Goal: Navigation & Orientation: Find specific page/section

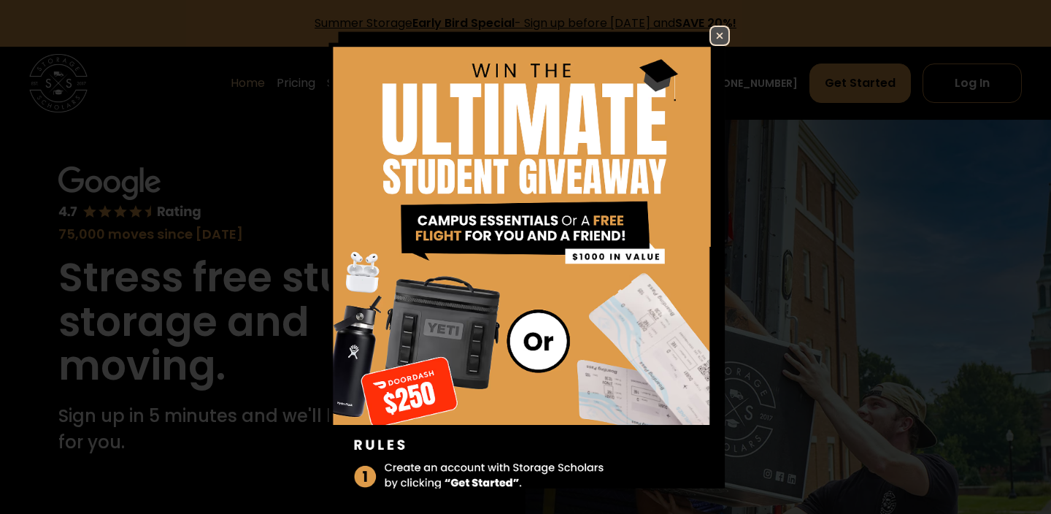
click at [711, 33] on img at bounding box center [720, 36] width 18 height 18
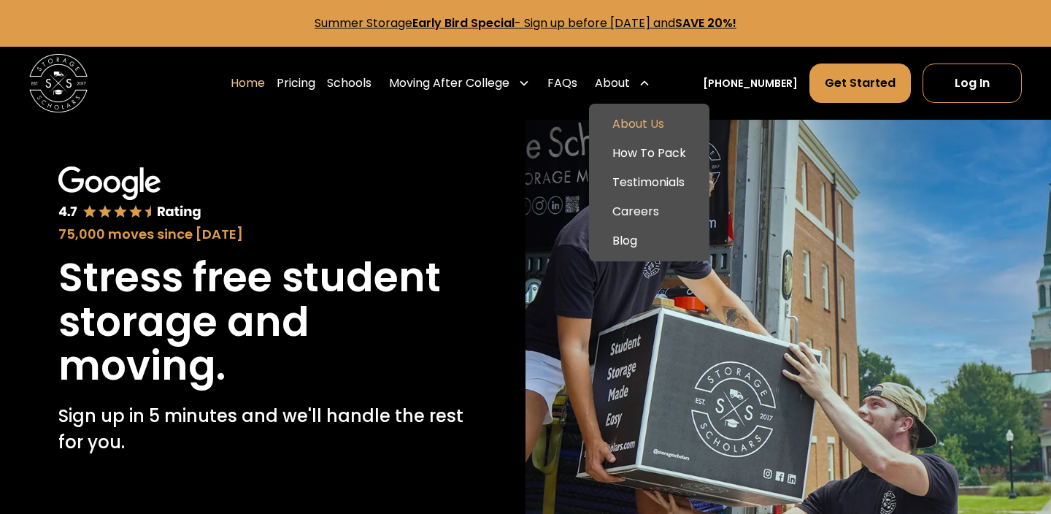
click at [658, 122] on link "About Us" at bounding box center [649, 123] width 109 height 29
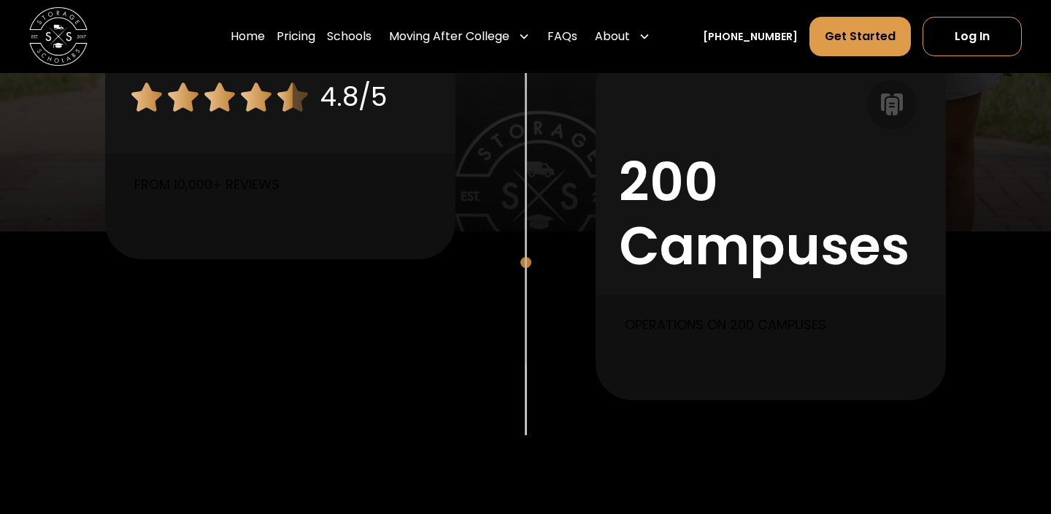
scroll to position [1310, 0]
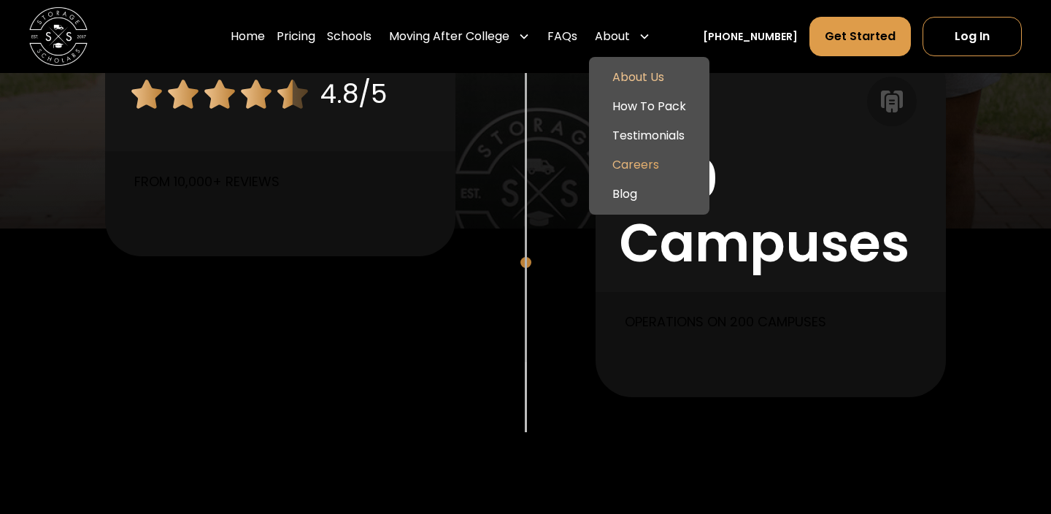
click at [666, 166] on link "Careers" at bounding box center [649, 164] width 109 height 29
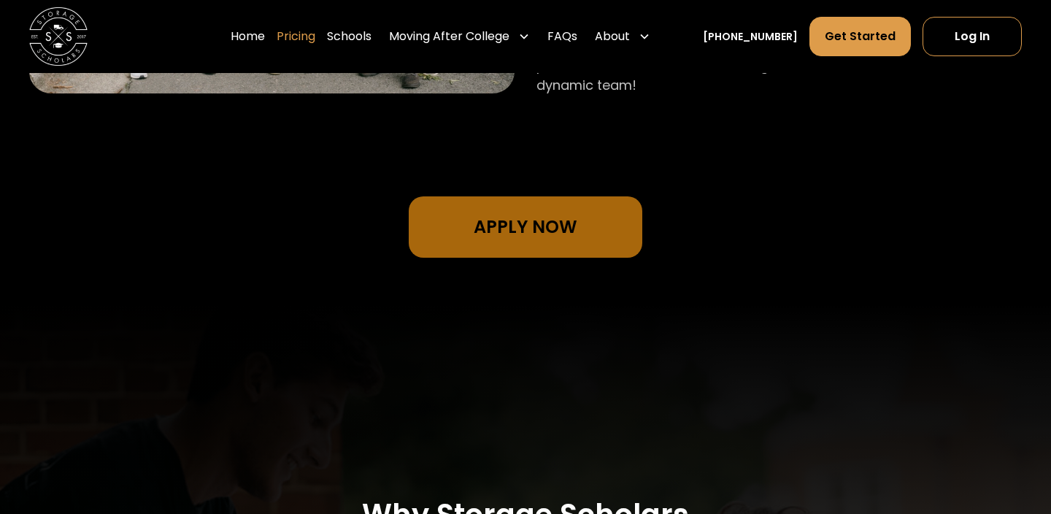
scroll to position [1101, 0]
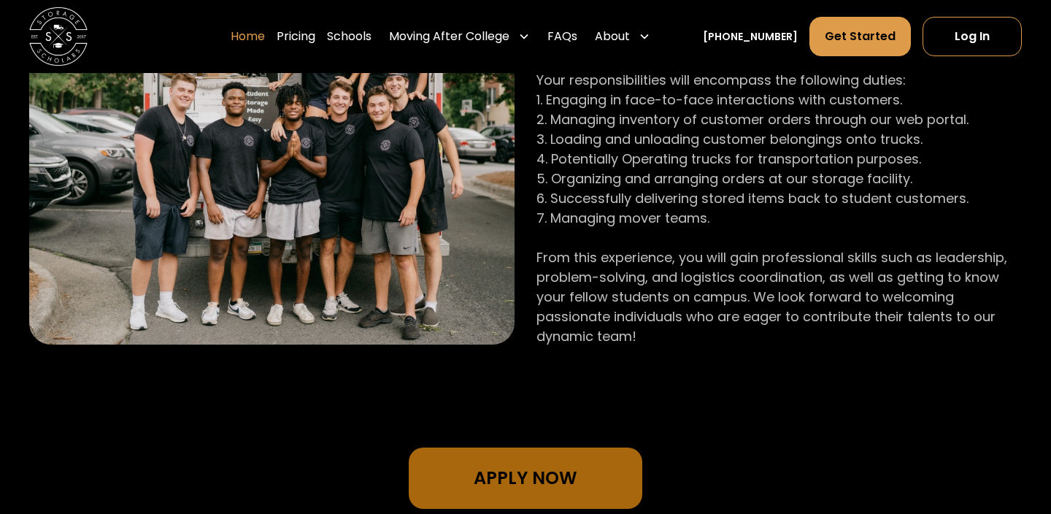
click at [265, 40] on link "Home" at bounding box center [248, 36] width 34 height 41
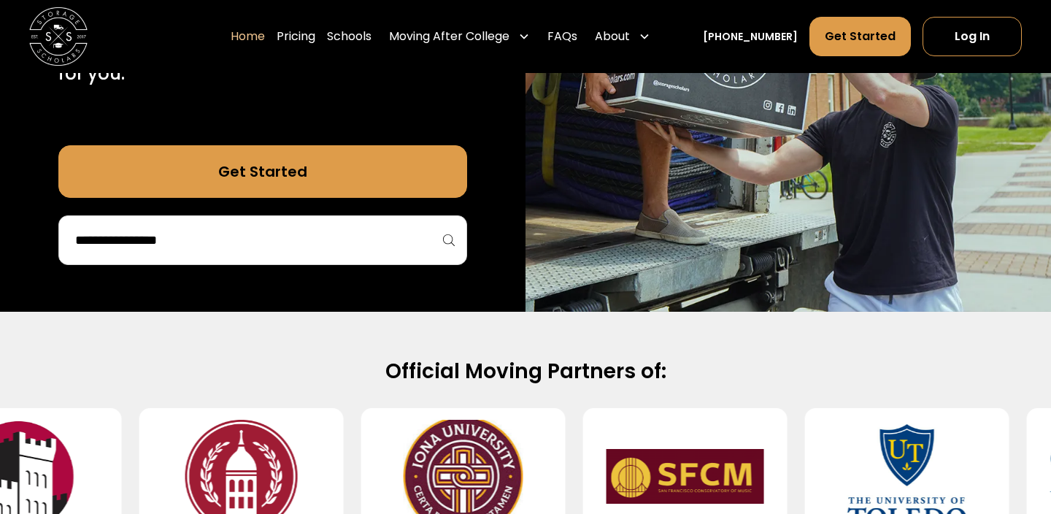
scroll to position [367, 0]
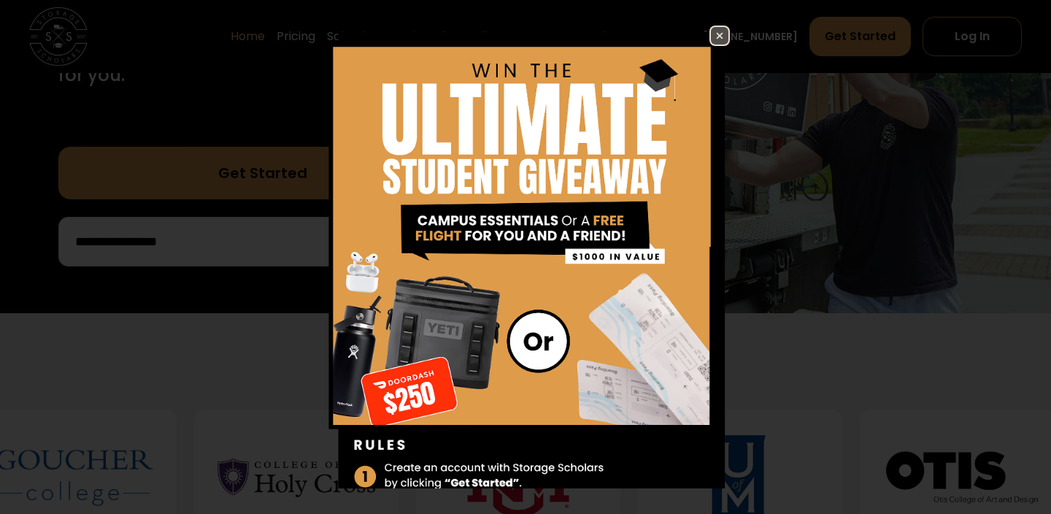
click at [712, 31] on img at bounding box center [720, 36] width 18 height 18
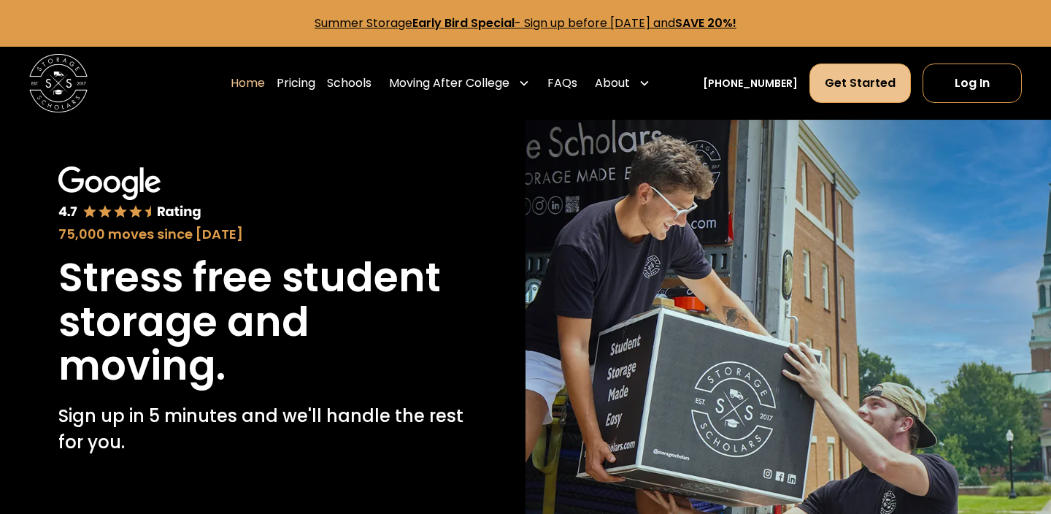
click at [861, 89] on link "Get Started" at bounding box center [859, 83] width 101 height 39
